Goal: Task Accomplishment & Management: Use online tool/utility

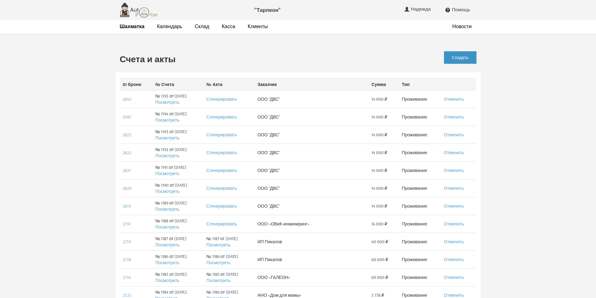
click at [463, 55] on link "Создать" at bounding box center [460, 57] width 32 height 13
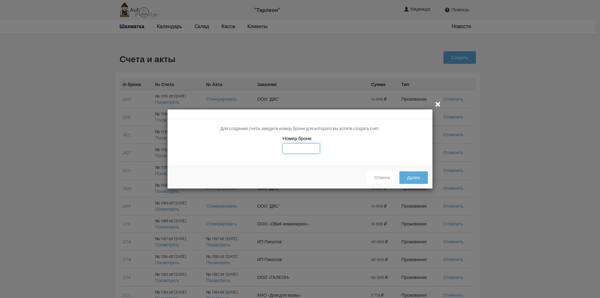
click at [297, 149] on input "text" at bounding box center [302, 148] width 38 height 11
click at [439, 103] on icon "" at bounding box center [438, 104] width 8 height 8
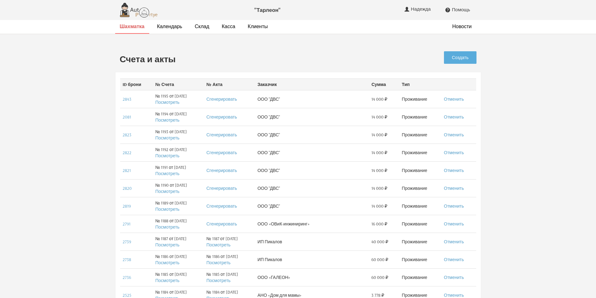
click at [131, 27] on strong "Шахматка" at bounding box center [132, 26] width 25 height 6
click at [459, 56] on link "Создать" at bounding box center [460, 57] width 32 height 13
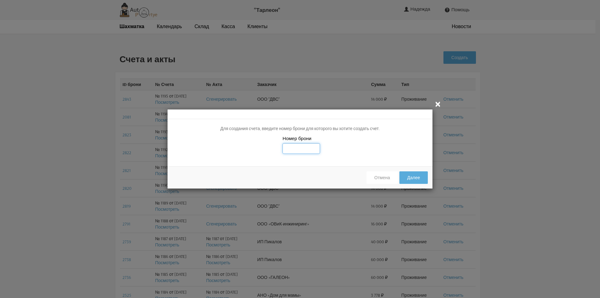
click at [295, 151] on input "text" at bounding box center [302, 148] width 38 height 11
click at [438, 103] on icon "" at bounding box center [438, 104] width 8 height 8
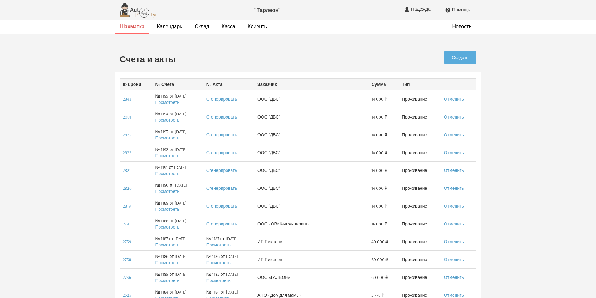
click at [127, 25] on strong "Шахматка" at bounding box center [132, 26] width 25 height 6
